Goal: Task Accomplishment & Management: Contribute content

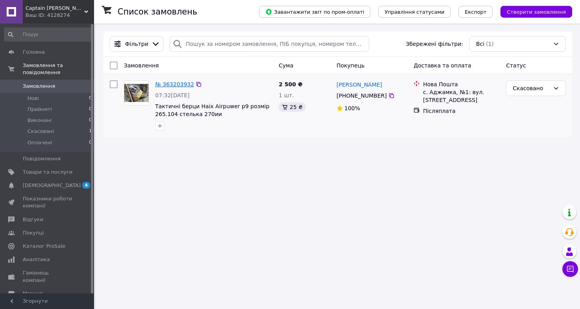
click at [177, 87] on link "№ 363203932" at bounding box center [174, 84] width 39 height 6
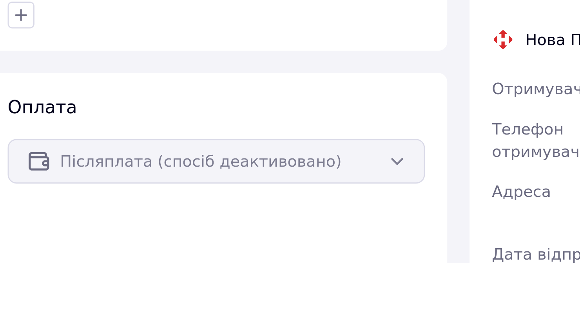
scroll to position [16, 0]
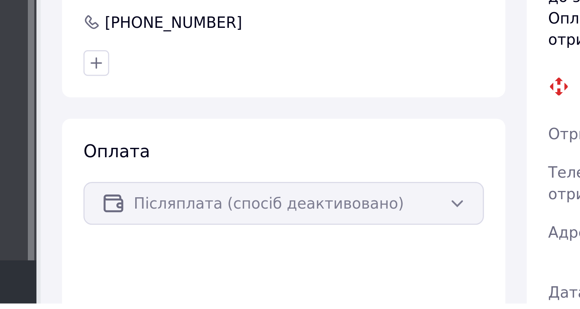
click at [248, 264] on div "Післяплата (спосіб деактивовано)" at bounding box center [184, 272] width 146 height 16
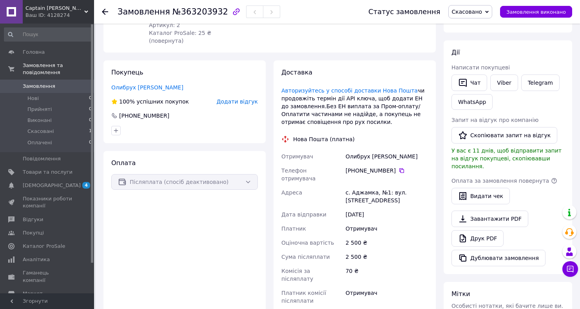
scroll to position [108, 0]
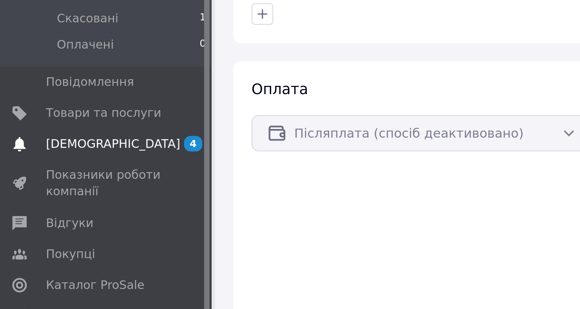
click at [37, 186] on span "[DEMOGRAPHIC_DATA]" at bounding box center [52, 185] width 58 height 7
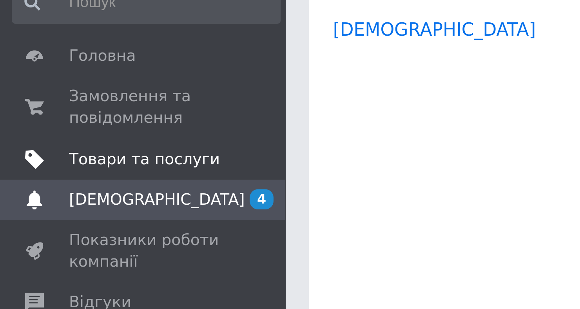
click at [34, 86] on span "Товари та послуги" at bounding box center [48, 86] width 50 height 7
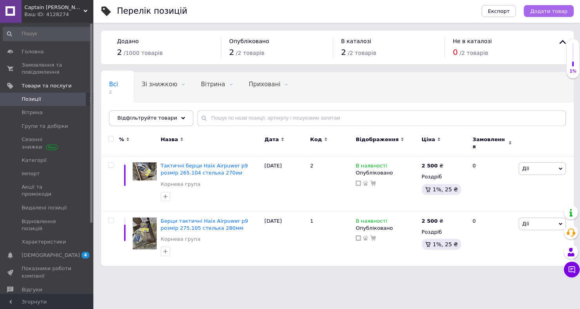
click at [550, 14] on span "Додати товар" at bounding box center [546, 12] width 37 height 6
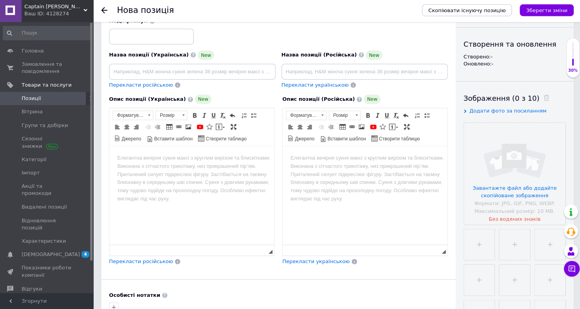
scroll to position [71, 0]
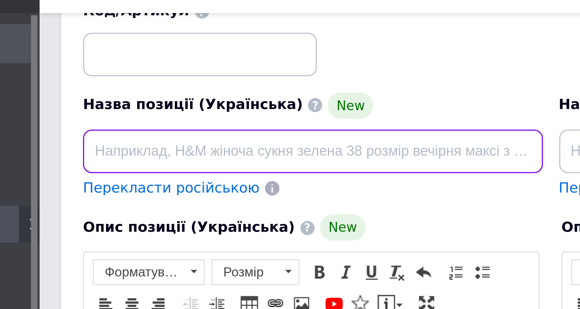
click at [126, 74] on input at bounding box center [193, 73] width 166 height 16
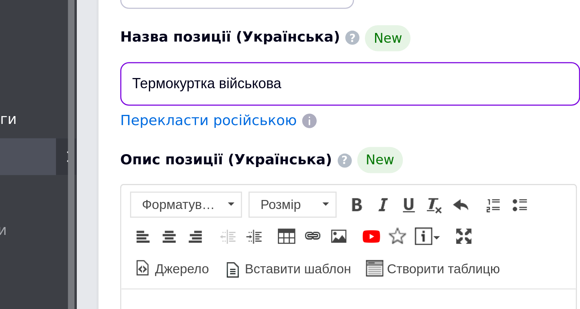
type input "Термокуртка військова"
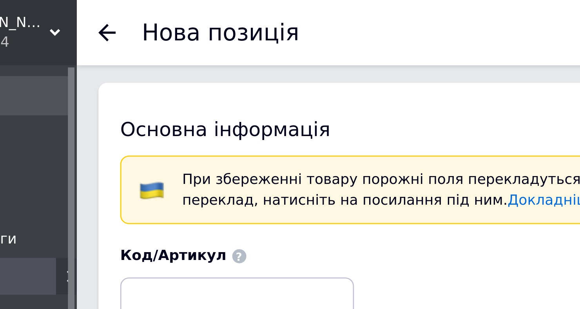
scroll to position [0, 0]
